Goal: Task Accomplishment & Management: Manage account settings

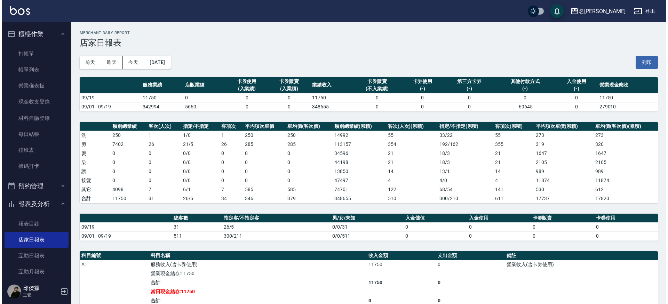
scroll to position [2, 0]
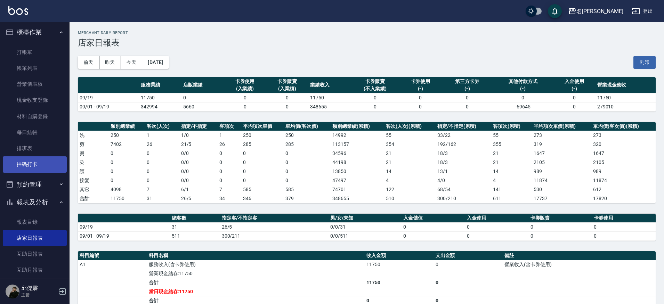
click at [38, 166] on link "掃碼打卡" at bounding box center [35, 165] width 64 height 16
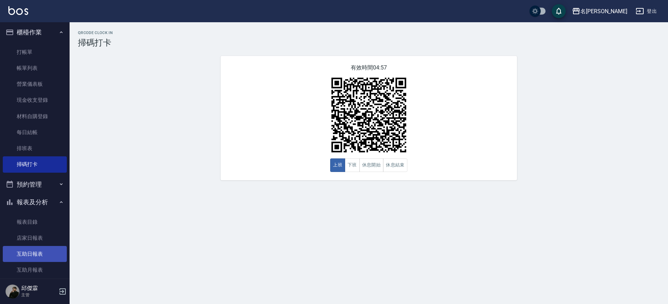
click at [30, 258] on link "互助日報表" at bounding box center [35, 254] width 64 height 16
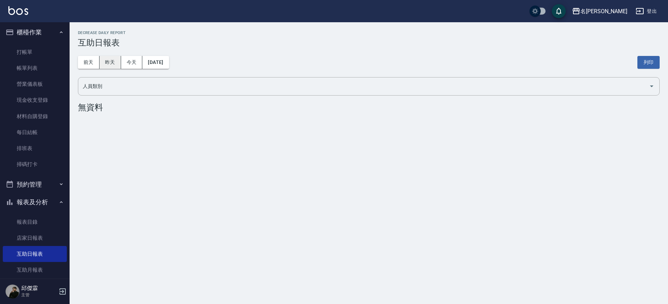
click at [118, 61] on button "昨天" at bounding box center [111, 62] width 22 height 13
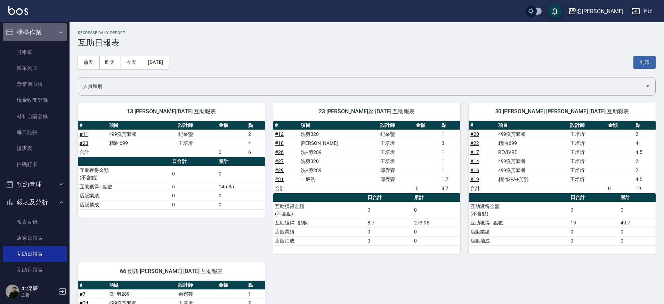
click at [39, 32] on button "櫃檯作業" at bounding box center [35, 32] width 64 height 18
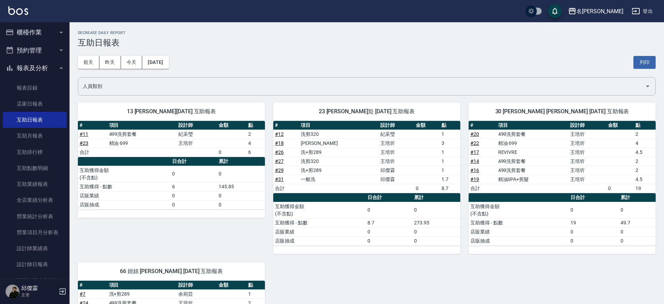
click at [33, 33] on button "櫃檯作業" at bounding box center [35, 32] width 64 height 18
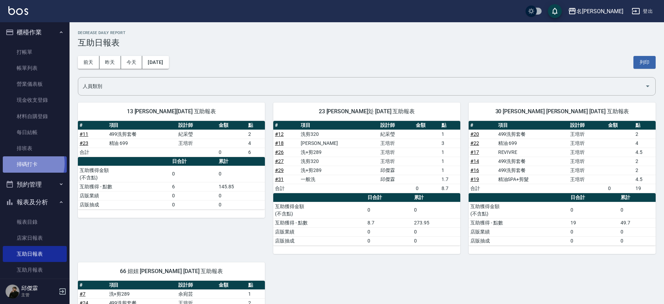
click at [28, 163] on link "掃碼打卡" at bounding box center [35, 165] width 64 height 16
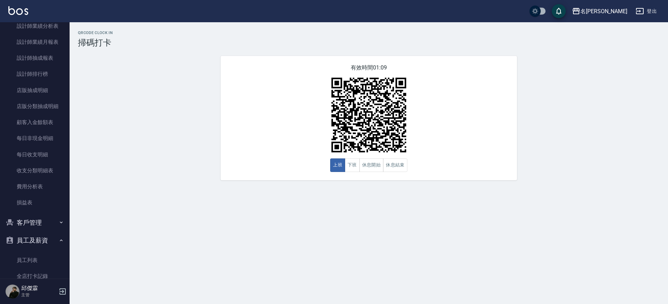
scroll to position [392, 0]
drag, startPoint x: 34, startPoint y: 270, endPoint x: 264, endPoint y: 15, distance: 343.4
click at [34, 270] on link "全店打卡記錄" at bounding box center [35, 276] width 64 height 16
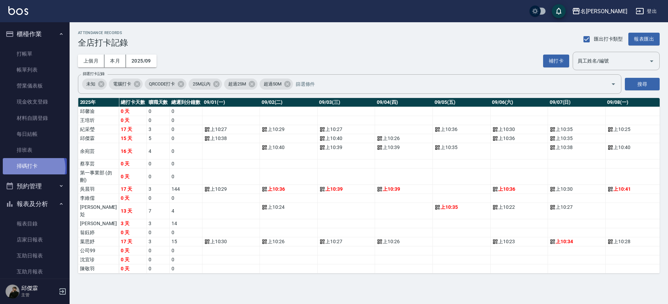
click at [33, 167] on link "掃碼打卡" at bounding box center [35, 166] width 64 height 16
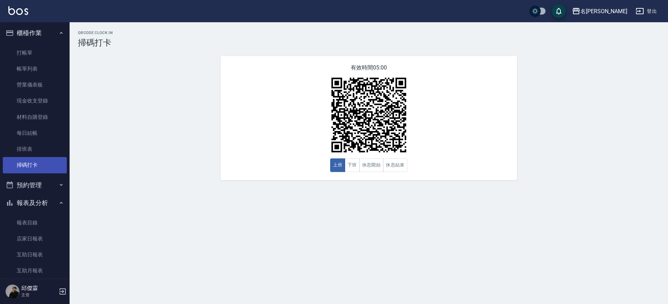
scroll to position [2, 0]
